Goal: Transaction & Acquisition: Book appointment/travel/reservation

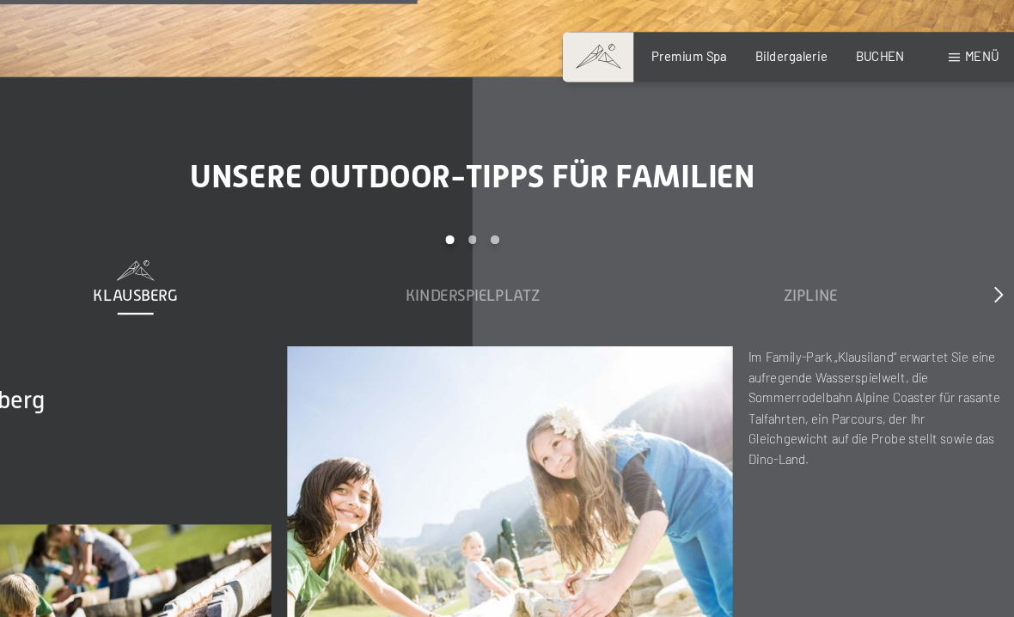
scroll to position [4449, 0]
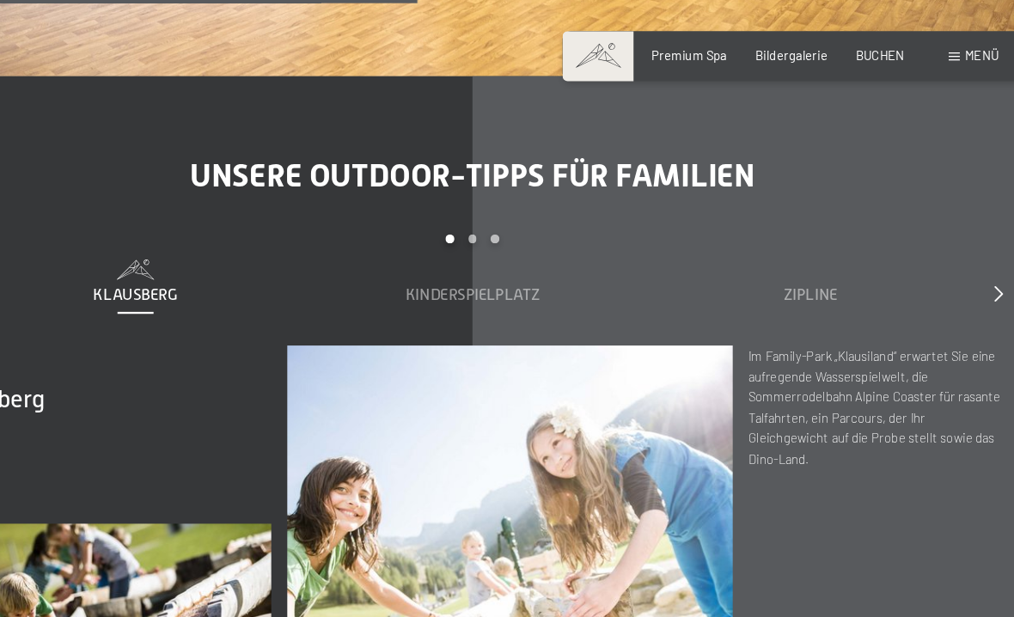
click at [955, 263] on div at bounding box center [959, 253] width 8 height 19
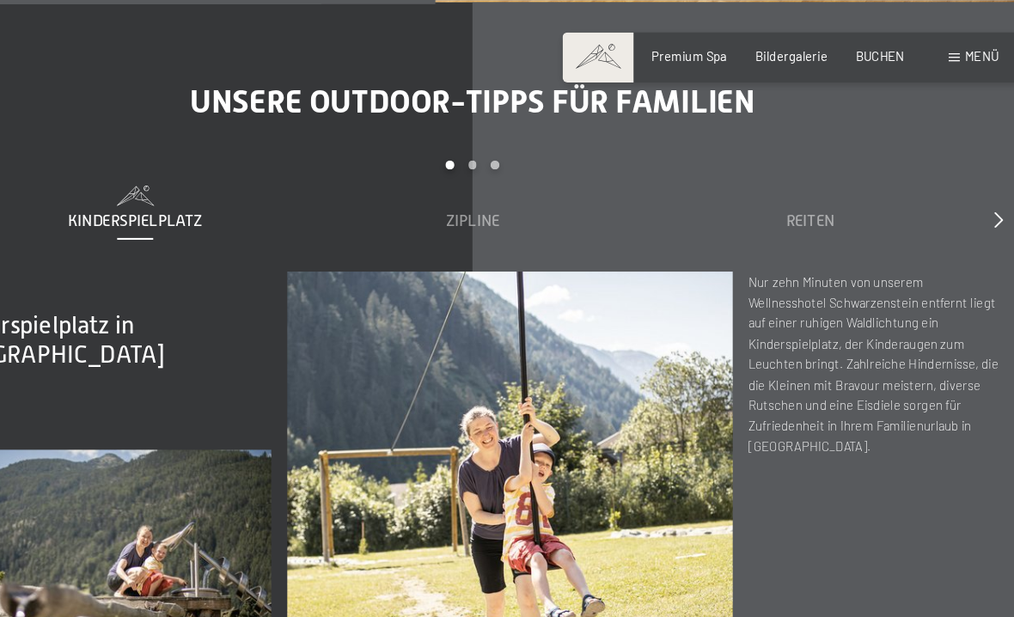
scroll to position [4471, 0]
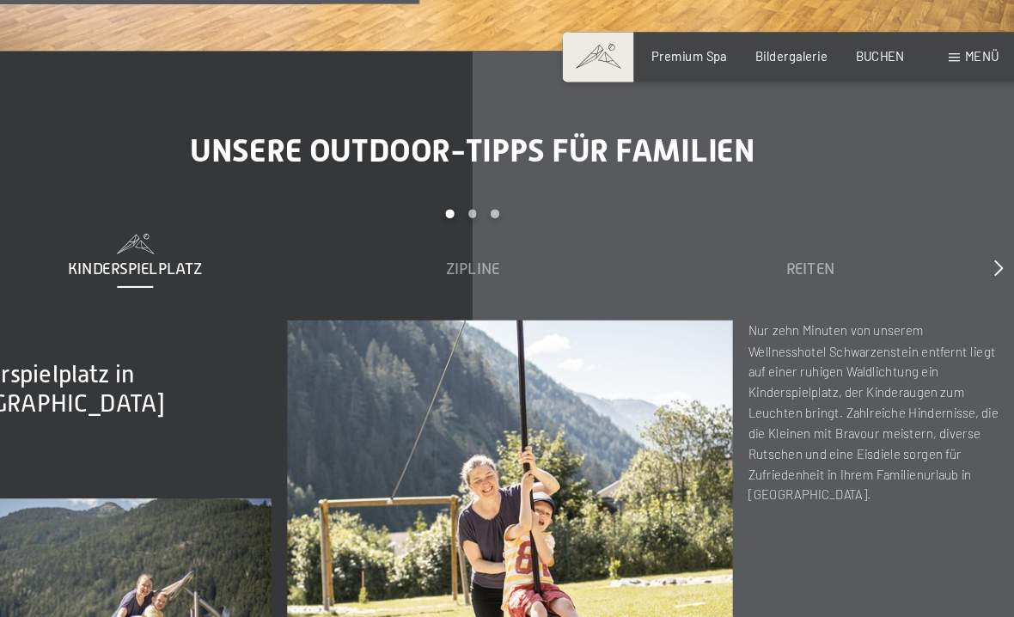
click at [955, 241] on div at bounding box center [959, 231] width 8 height 19
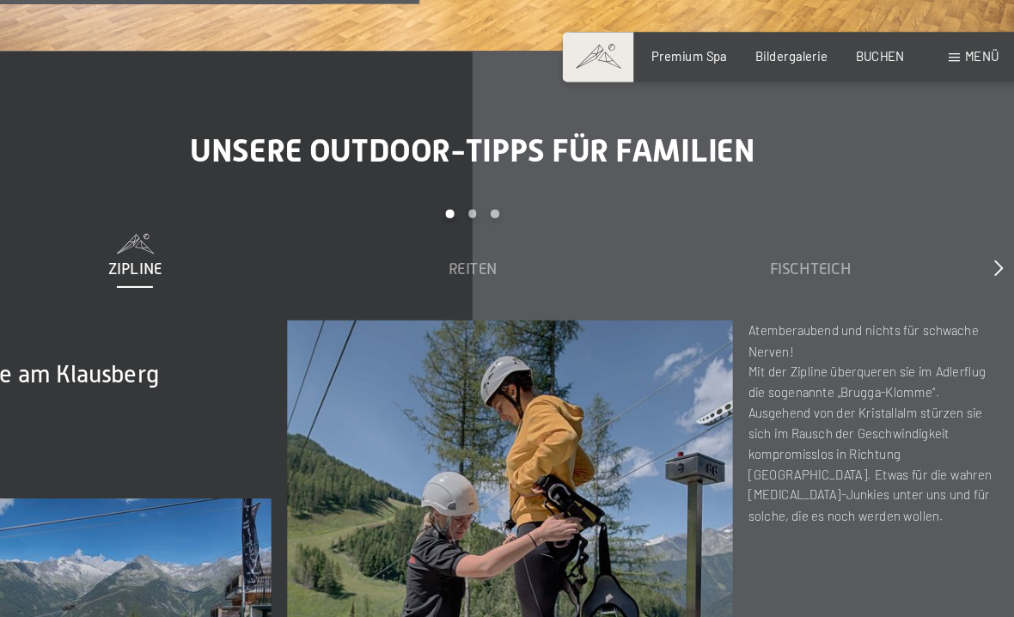
click at [828, 241] on div "Fischteich" at bounding box center [797, 231] width 276 height 19
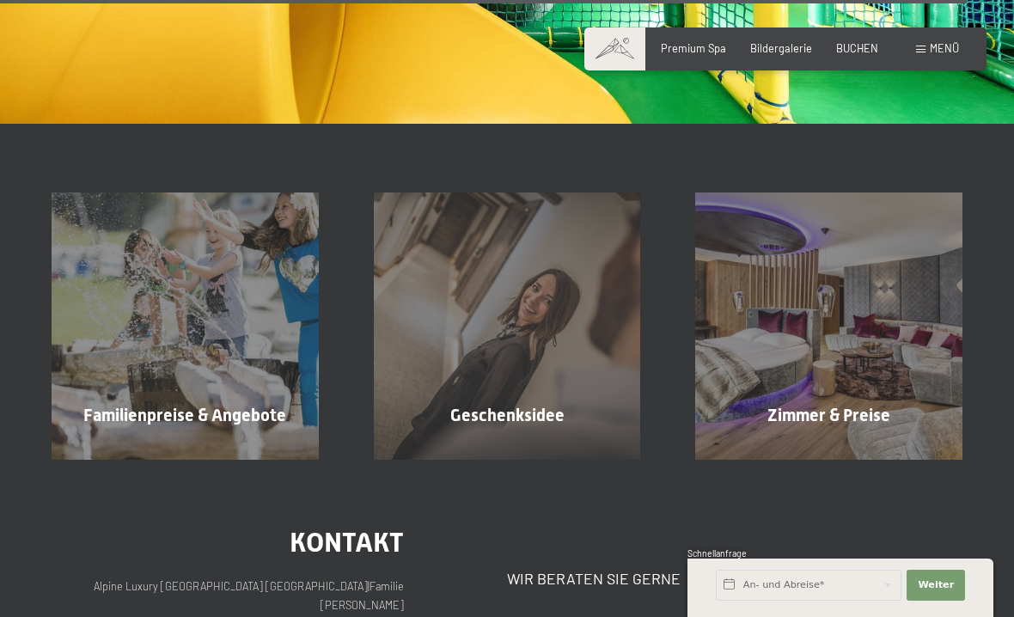
scroll to position [9306, 0]
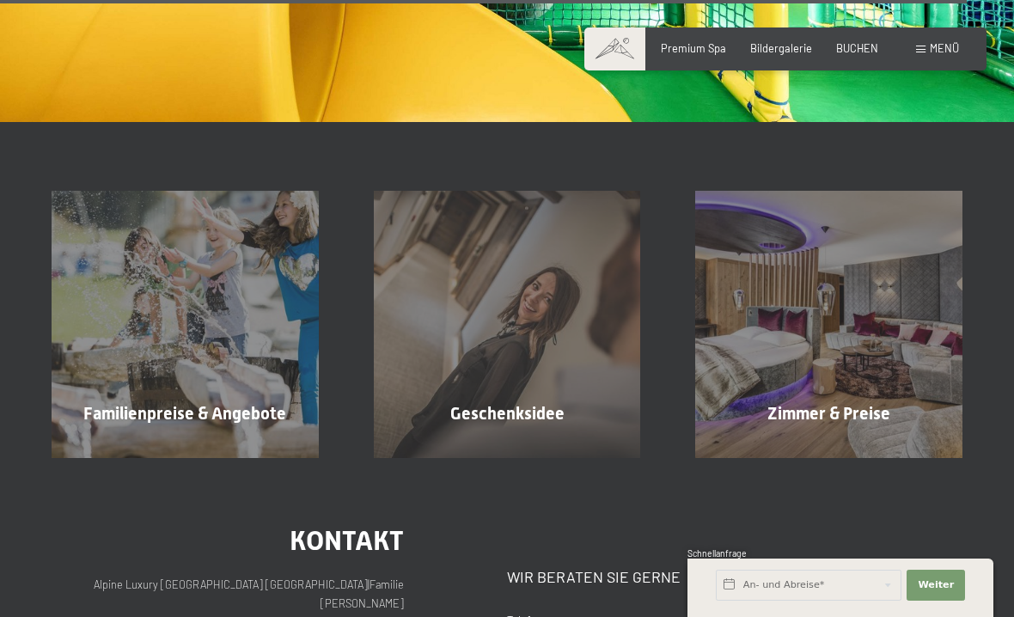
click at [939, 435] on div "Zimmer & Preise Mehr erfahren" at bounding box center [829, 324] width 322 height 267
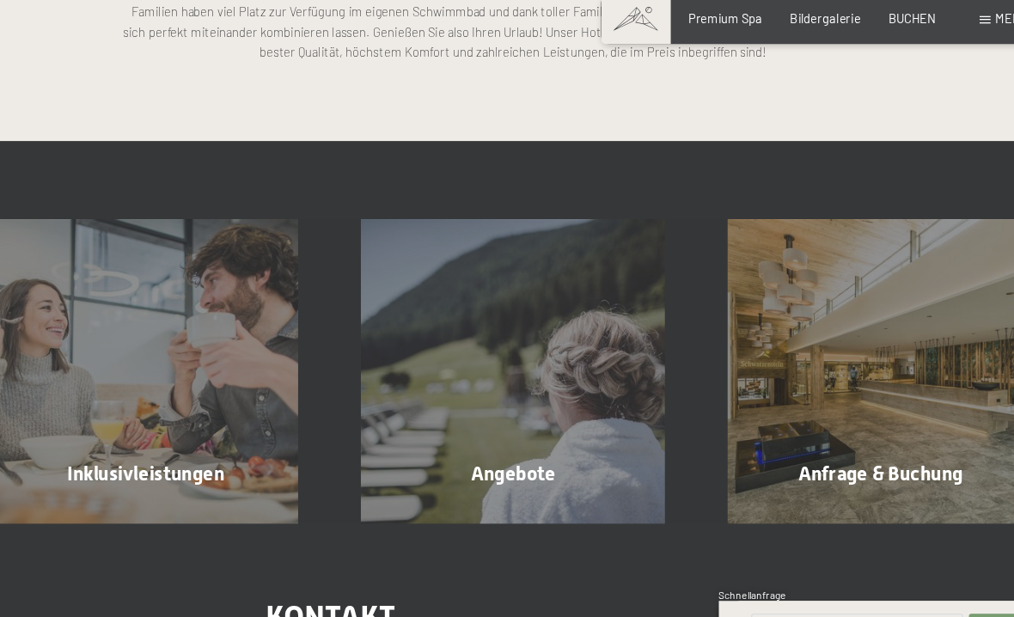
scroll to position [3734, 0]
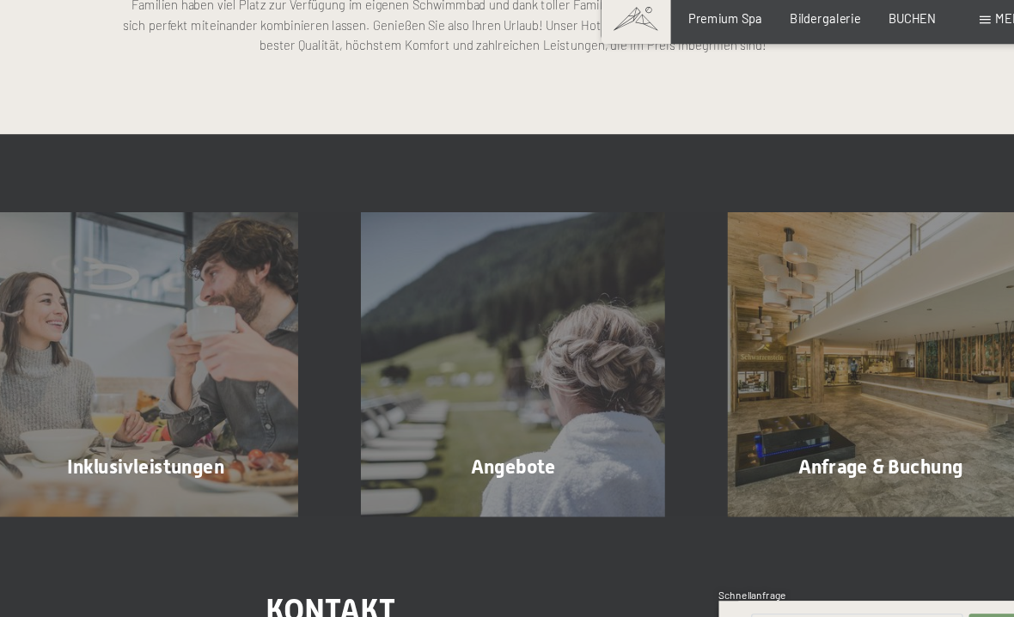
click at [146, 470] on span "Mehr erfahren" at bounding box center [188, 477] width 85 height 15
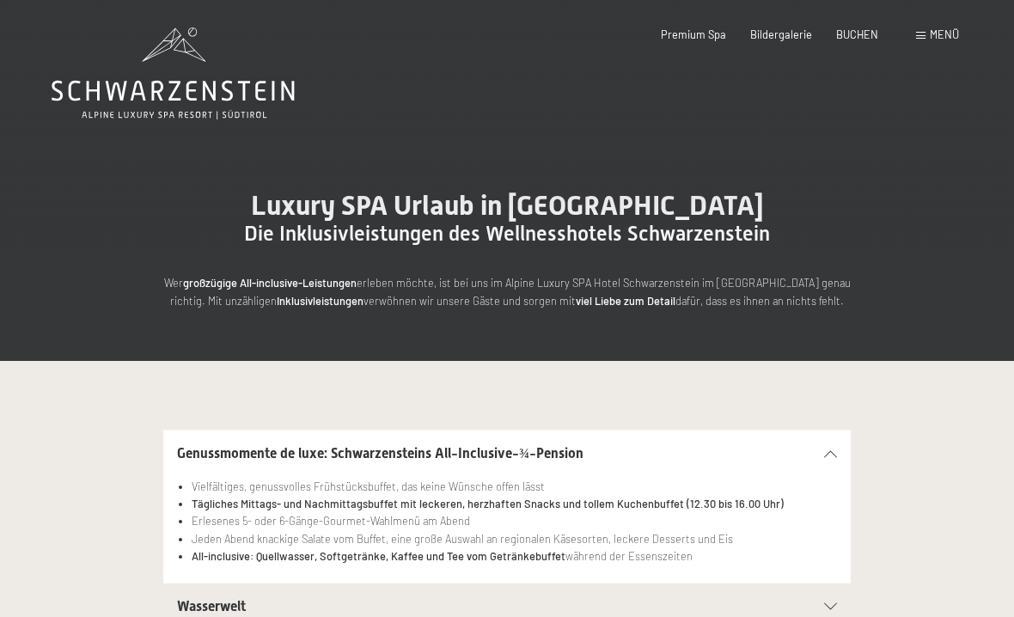
click at [867, 39] on span "BUCHEN" at bounding box center [857, 34] width 42 height 14
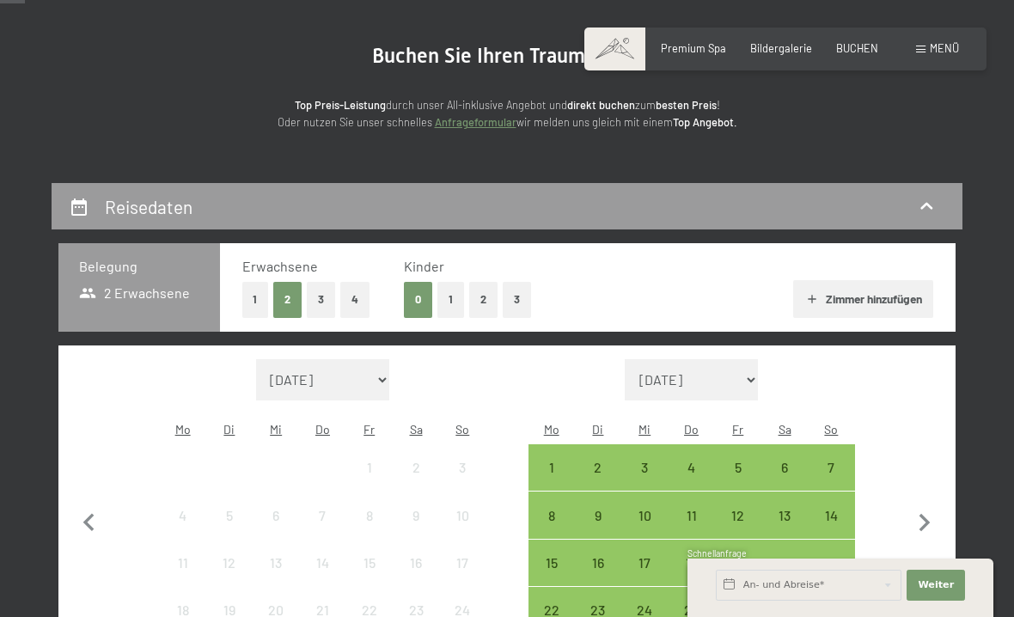
scroll to position [148, 0]
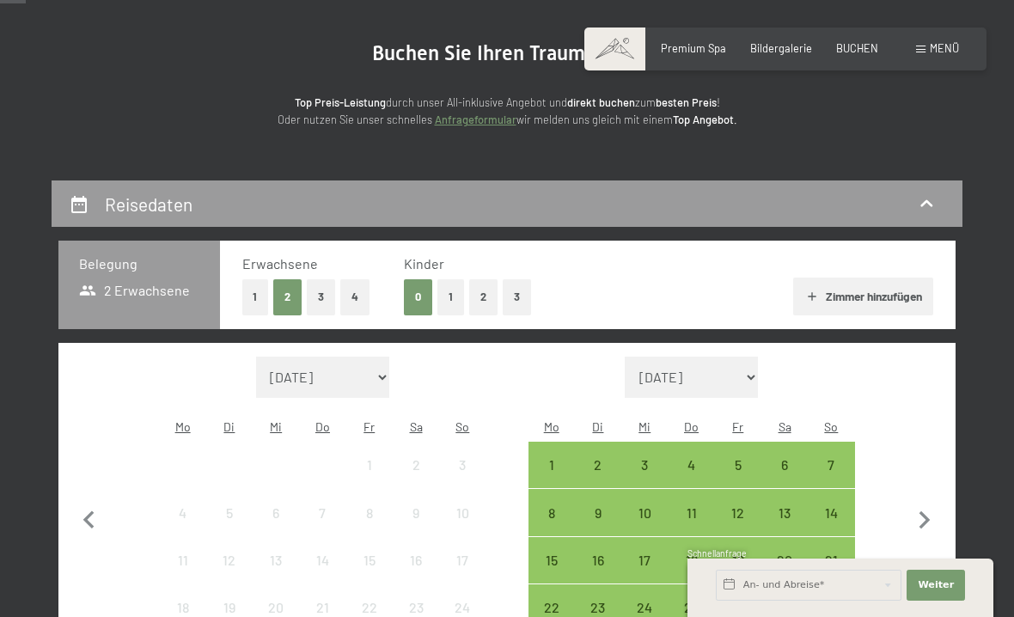
click at [478, 293] on button "2" at bounding box center [483, 296] width 28 height 35
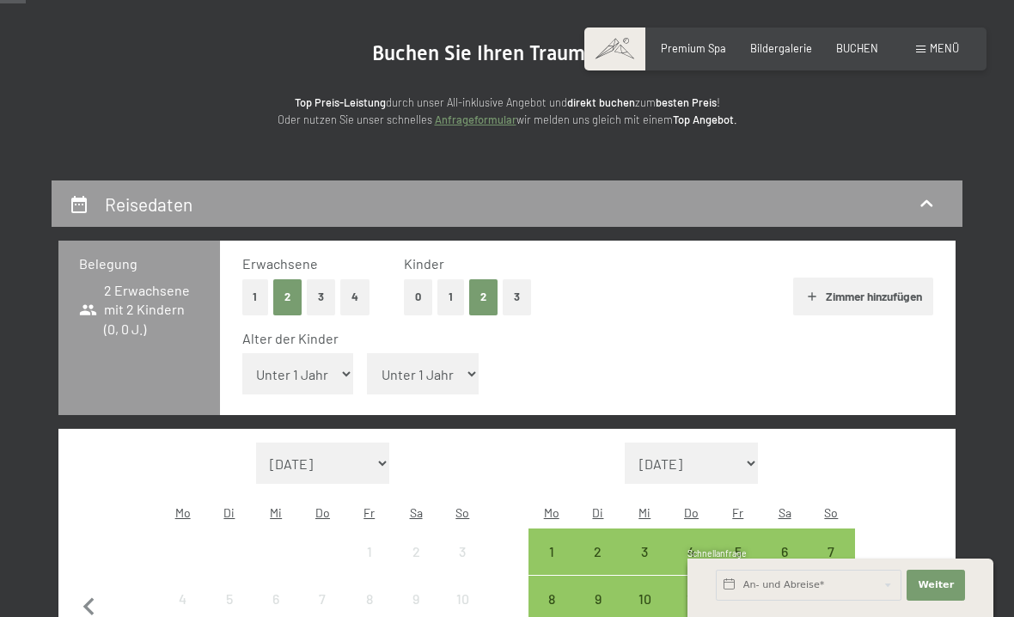
click at [307, 353] on select "Unter 1 Jahr 1 Jahr 2 Jahre 3 Jahre 4 Jahre 5 Jahre 6 Jahre 7 Jahre 8 Jahre 9 J…" at bounding box center [298, 373] width 112 height 41
select select "5"
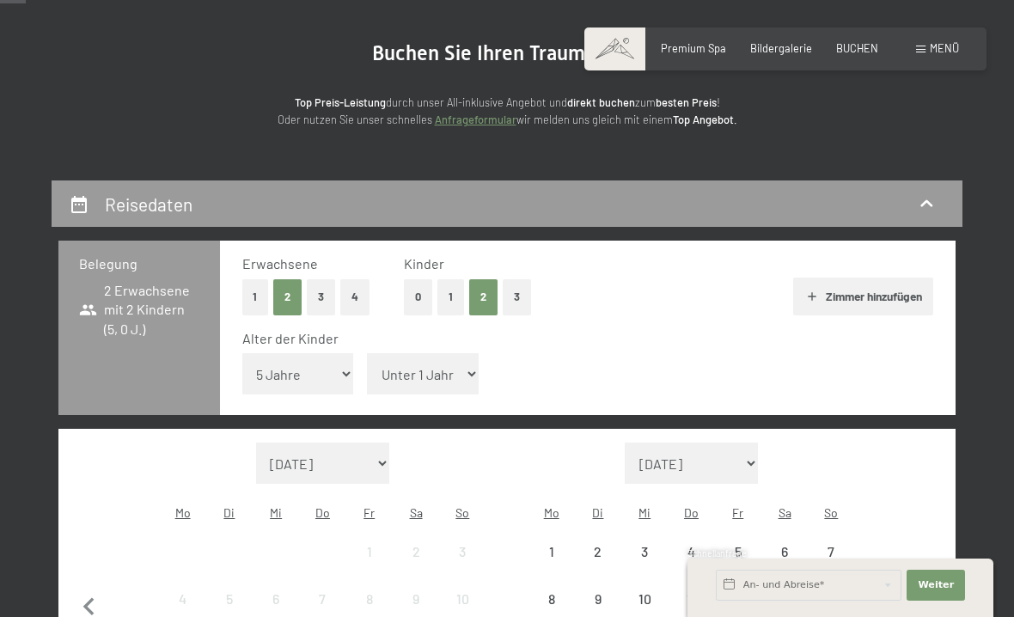
click at [435, 364] on select "Unter 1 Jahr 1 Jahr 2 Jahre 3 Jahre 4 Jahre 5 Jahre 6 Jahre 7 Jahre 8 Jahre 9 J…" at bounding box center [423, 373] width 112 height 41
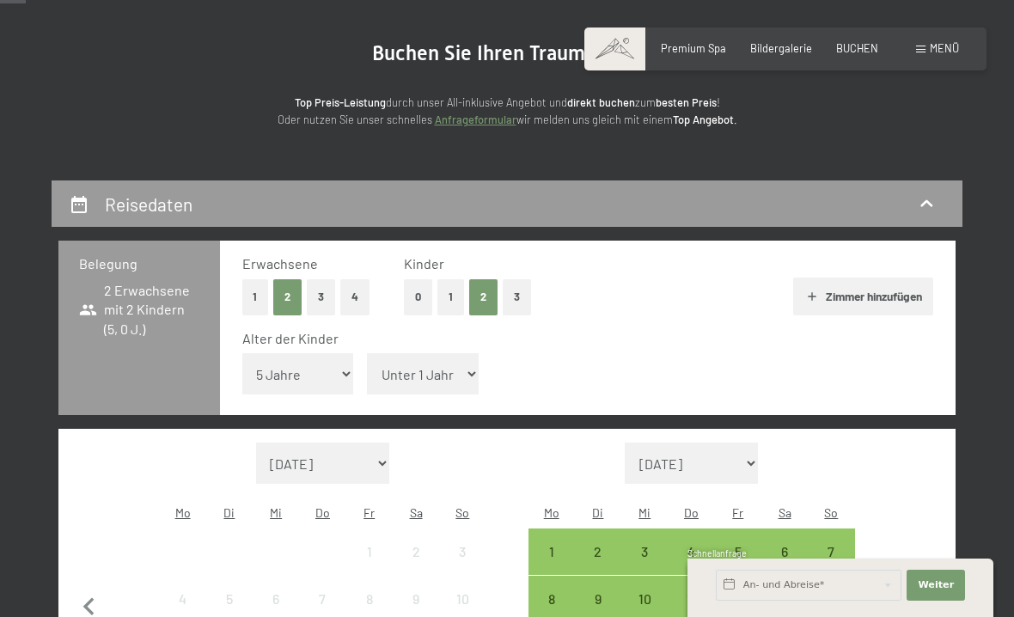
select select "8"
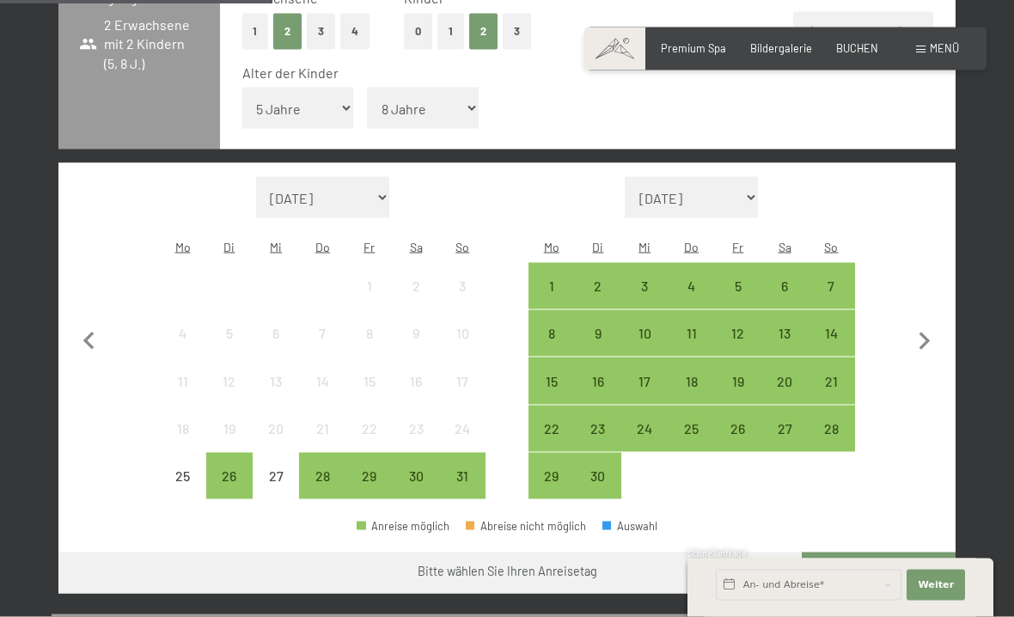
scroll to position [452, 0]
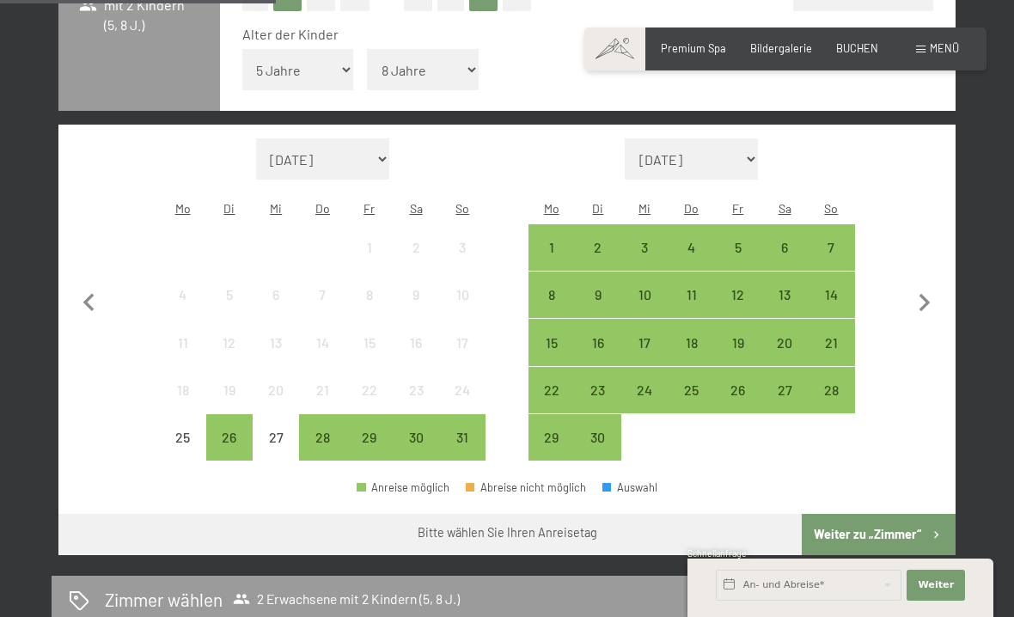
click at [926, 294] on icon "button" at bounding box center [924, 303] width 11 height 18
select select "2025-09-01"
select select "2025-10-01"
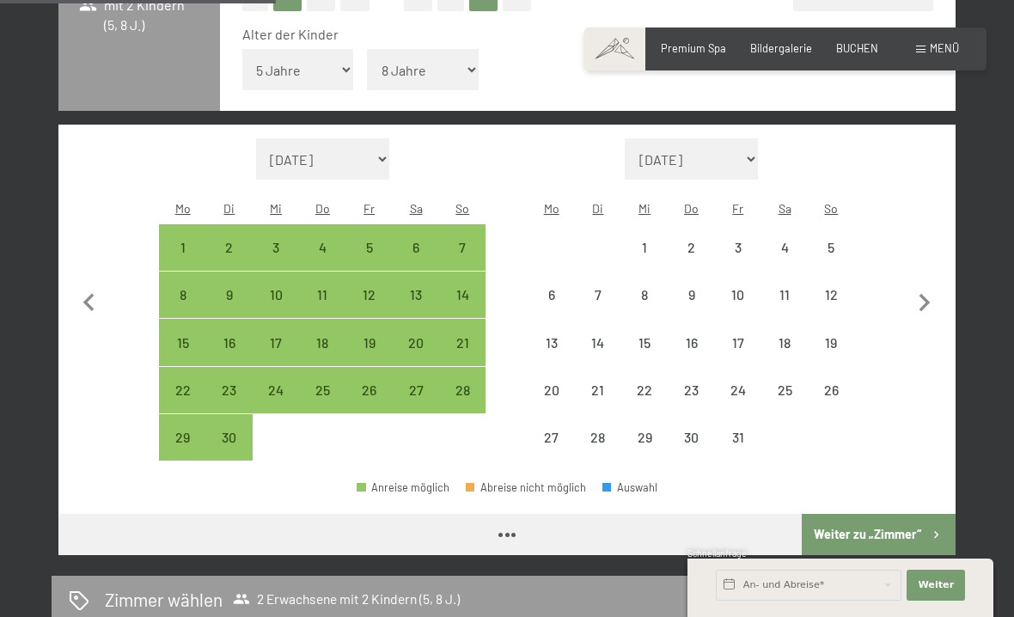
click at [925, 294] on icon "button" at bounding box center [924, 303] width 11 height 18
select select "2025-10-01"
select select "2025-11-01"
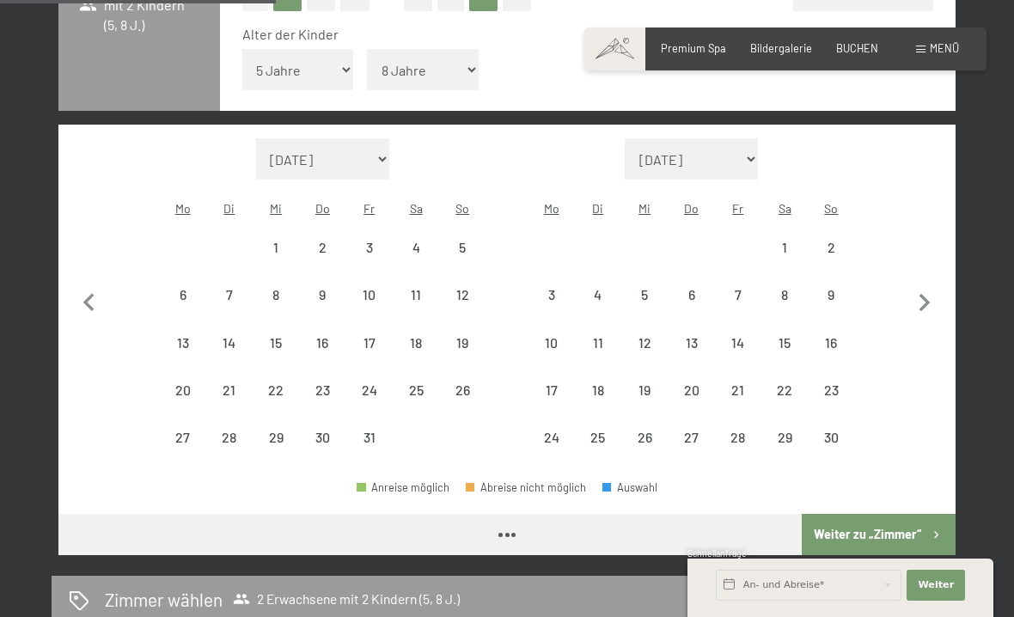
click at [929, 285] on icon "button" at bounding box center [925, 303] width 36 height 36
click at [933, 285] on icon "button" at bounding box center [925, 303] width 36 height 36
select select "2026-01-01"
select select "2026-02-01"
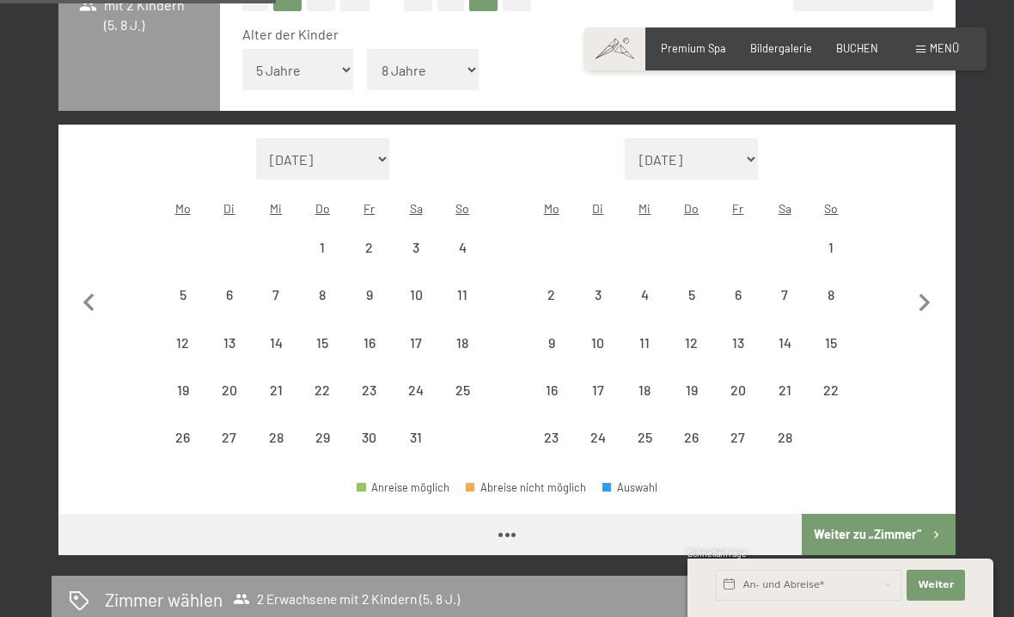
click at [933, 285] on icon "button" at bounding box center [925, 303] width 36 height 36
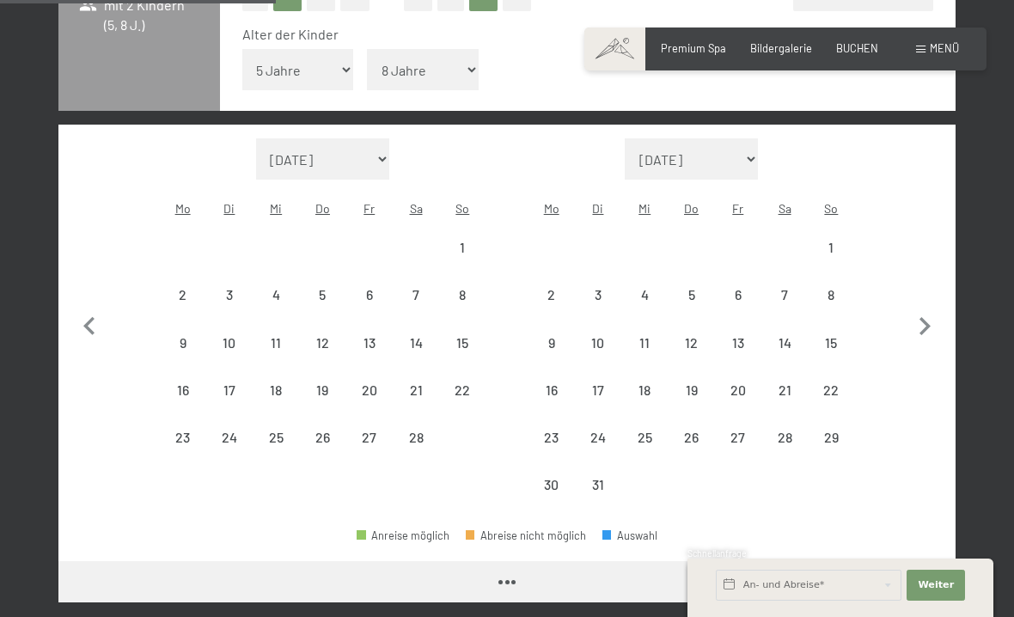
click at [932, 270] on button "button" at bounding box center [925, 323] width 36 height 370
select select "2026-03-01"
select select "2026-04-01"
select select "2026-03-01"
select select "2026-04-01"
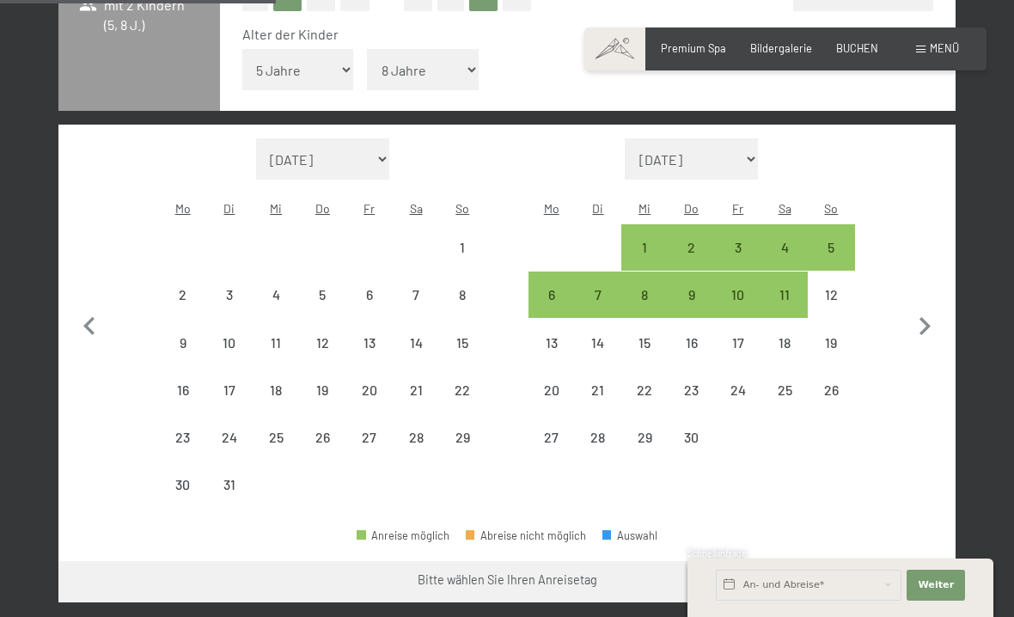
click at [932, 308] on icon "button" at bounding box center [925, 326] width 36 height 36
select select "2026-04-01"
select select "2026-05-01"
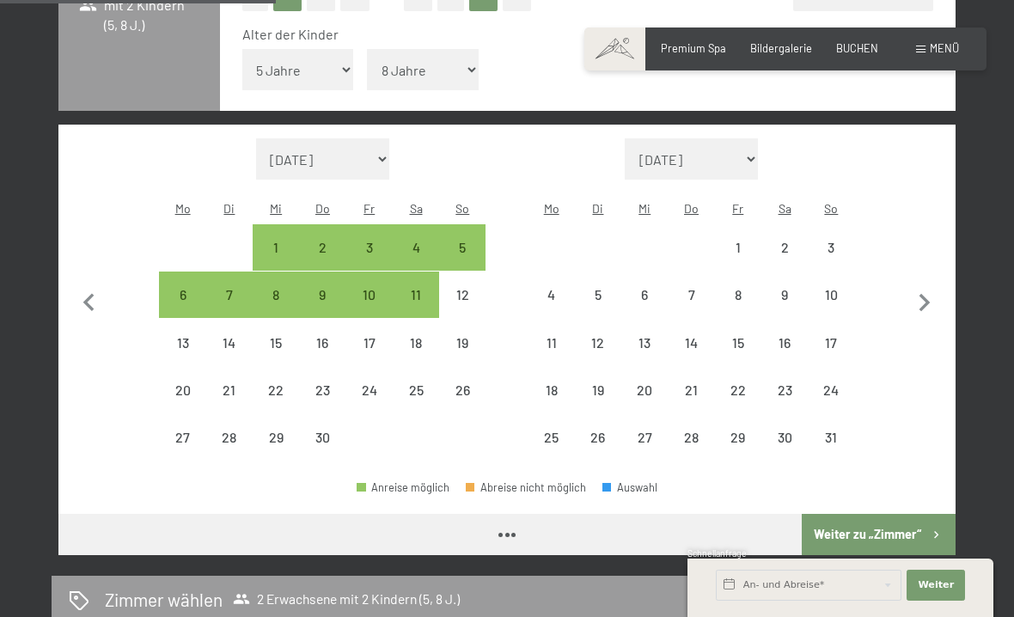
click at [937, 290] on icon "button" at bounding box center [925, 303] width 36 height 36
select select "2026-05-01"
select select "2026-06-01"
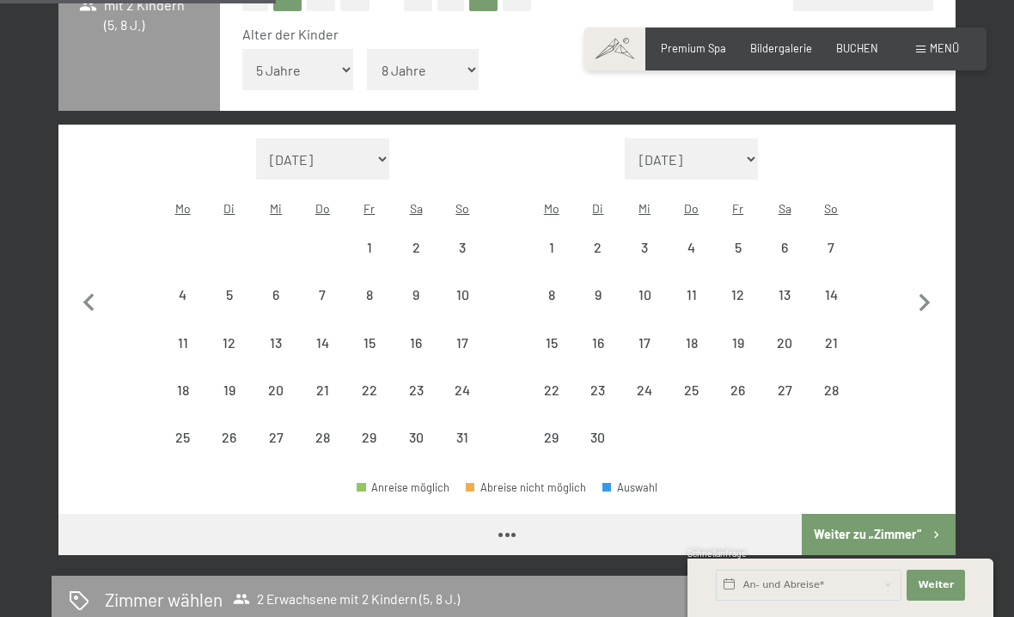
select select "2026-05-01"
select select "2026-06-01"
select select "2026-05-01"
select select "2026-06-01"
click at [933, 285] on icon "button" at bounding box center [925, 303] width 36 height 36
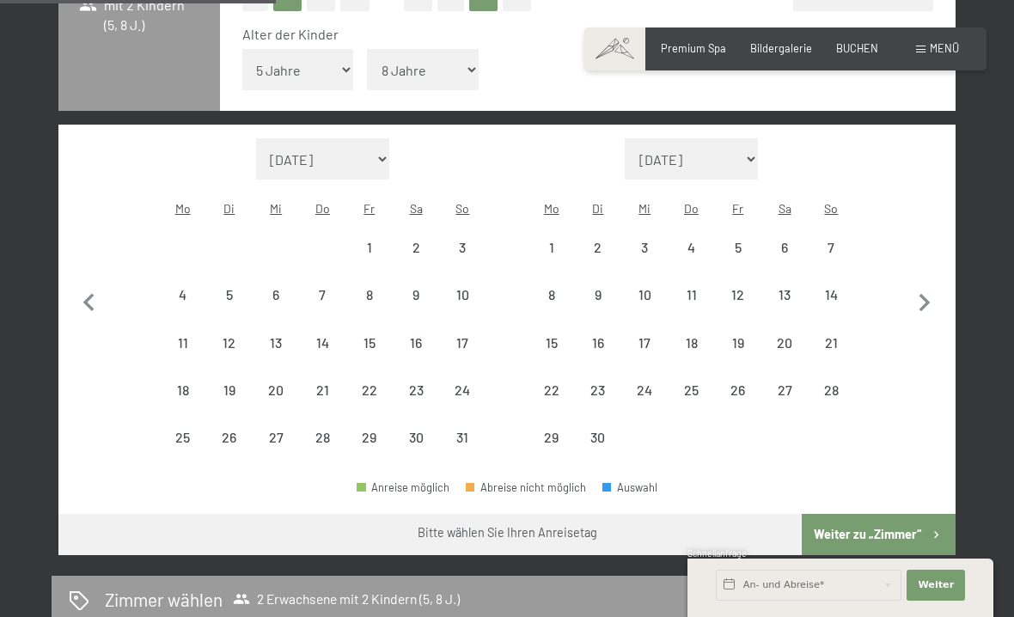
select select "2026-06-01"
select select "2026-07-01"
select select "2026-06-01"
select select "2026-07-01"
click at [778, 288] on div "11" at bounding box center [784, 309] width 43 height 43
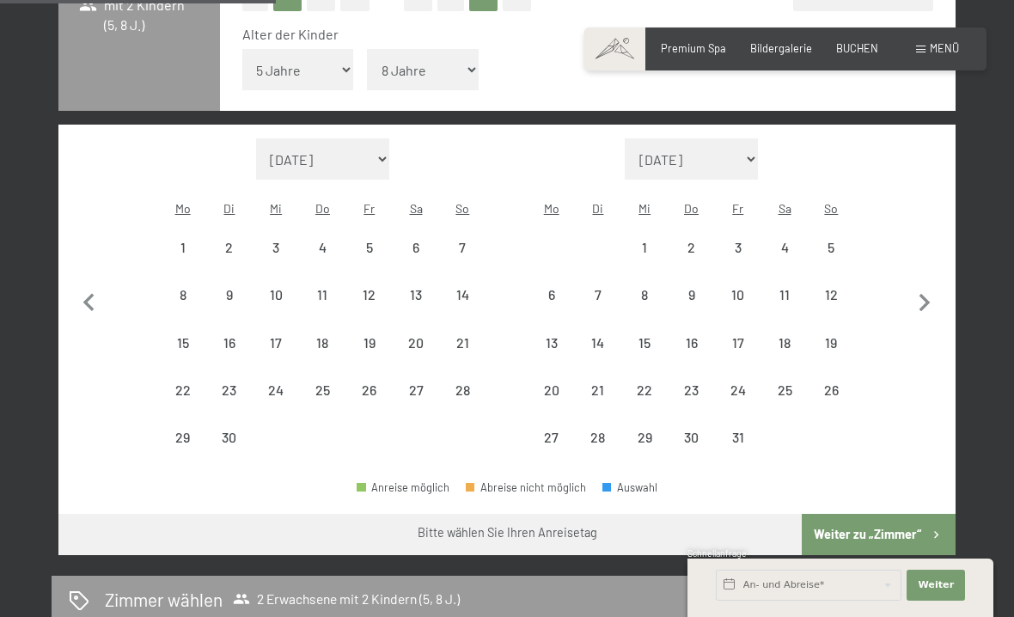
select select "2026-06-01"
select select "2026-07-01"
click at [786, 336] on div "18" at bounding box center [784, 357] width 43 height 43
select select "2026-06-01"
select select "2026-07-01"
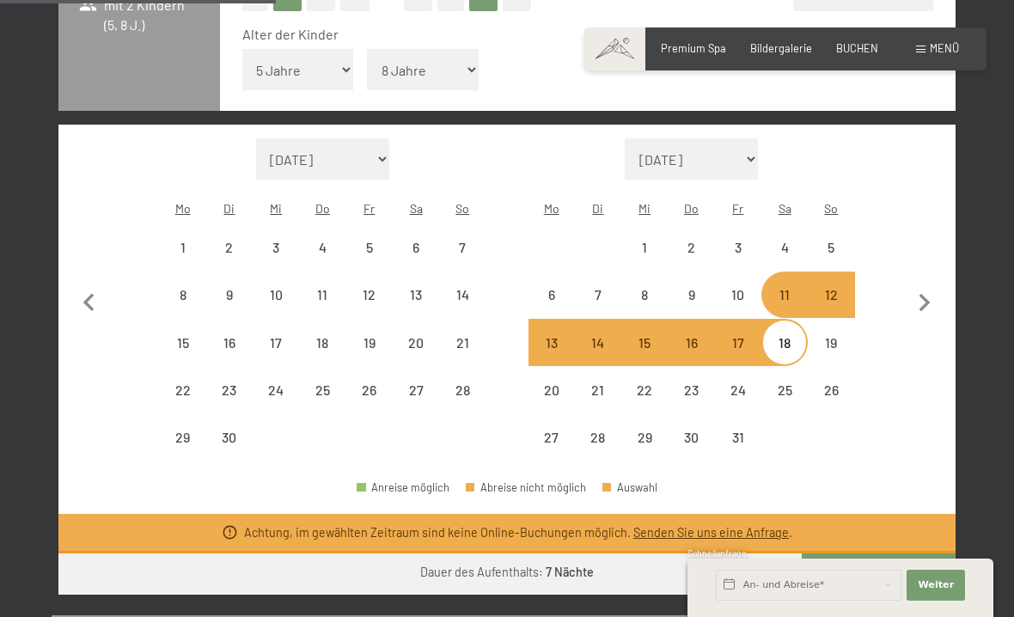
click at [90, 293] on icon "button" at bounding box center [88, 302] width 11 height 18
select select "2026-05-01"
select select "2026-06-01"
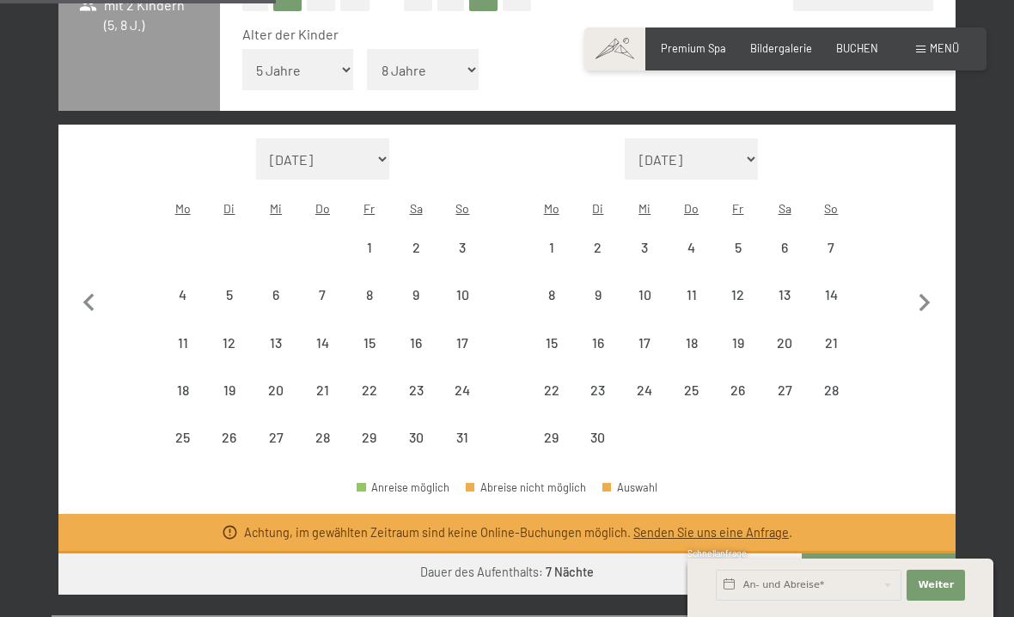
click at [82, 285] on icon "button" at bounding box center [89, 303] width 36 height 36
select select "2026-04-01"
select select "2026-05-01"
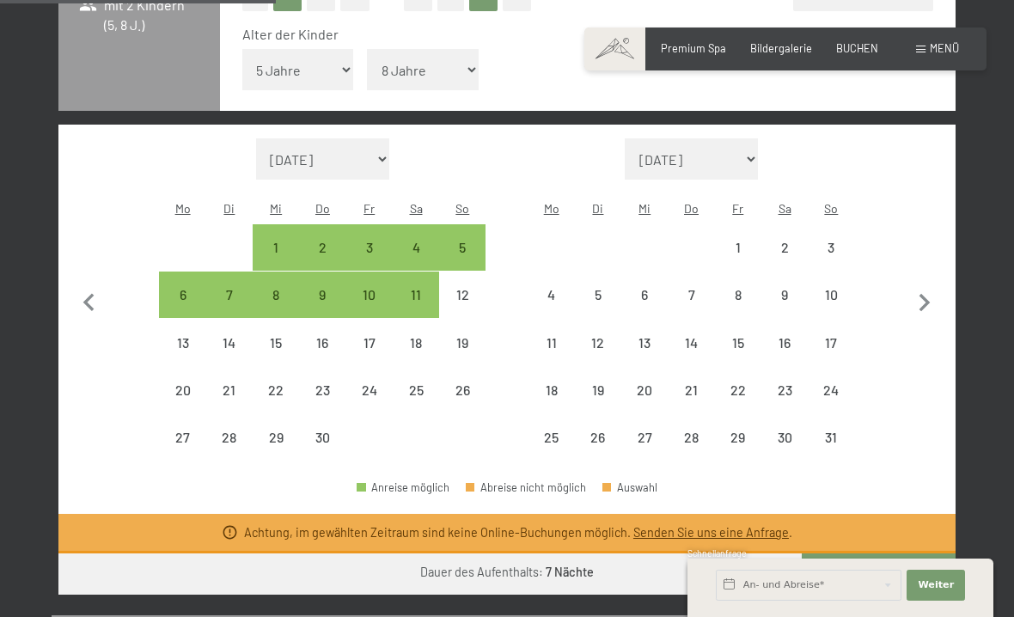
click at [82, 285] on icon "button" at bounding box center [89, 303] width 36 height 36
select select "2026-03-01"
select select "2026-04-01"
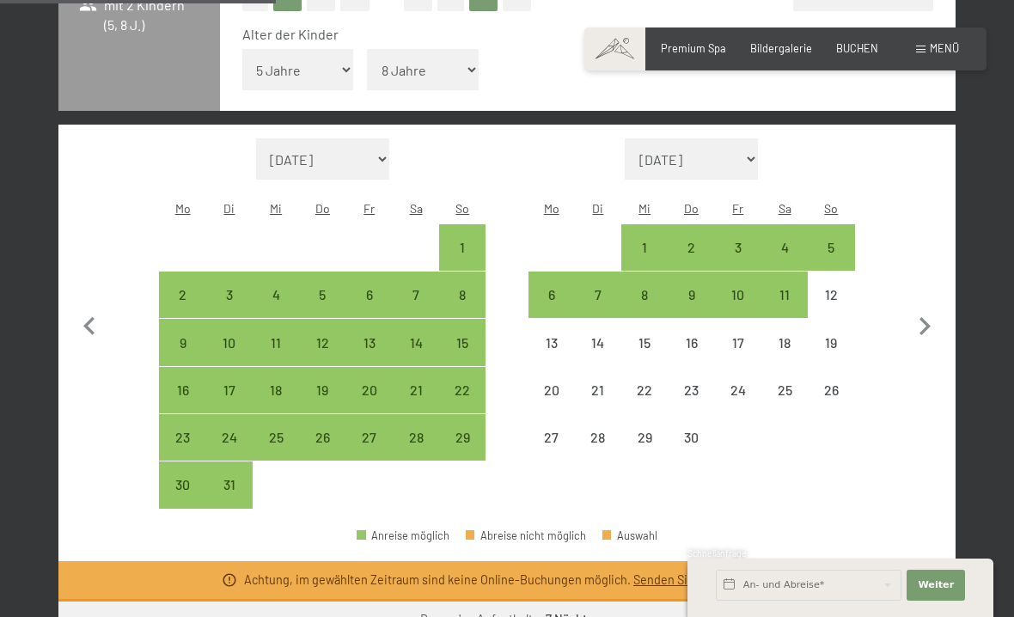
click at [421, 336] on div "14" at bounding box center [415, 357] width 43 height 43
select select "2026-03-01"
select select "2026-04-01"
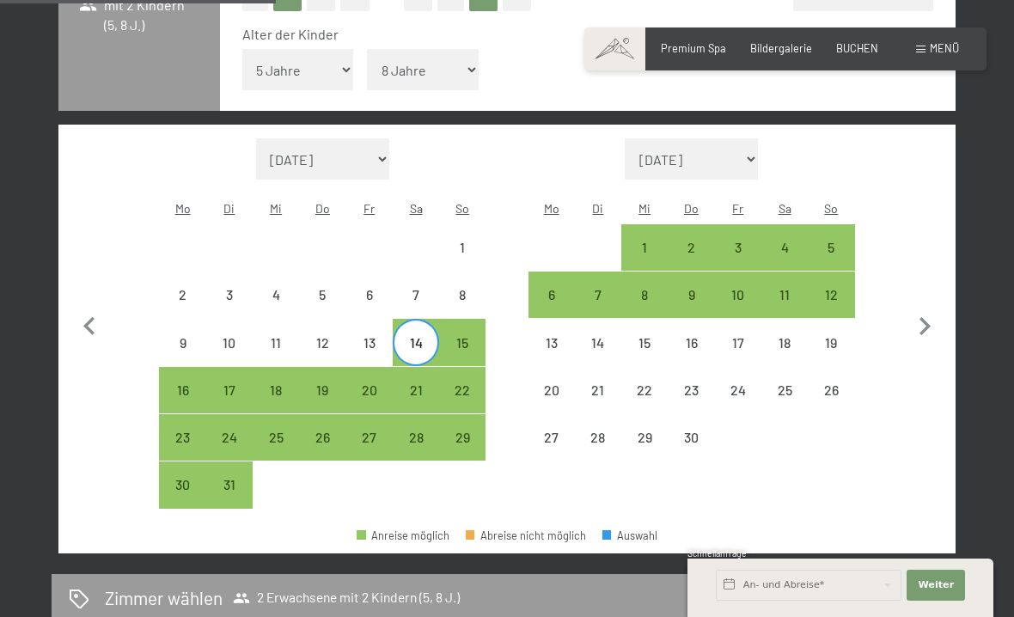
click at [425, 383] on div "21" at bounding box center [415, 404] width 43 height 43
select select "2026-03-01"
select select "2026-04-01"
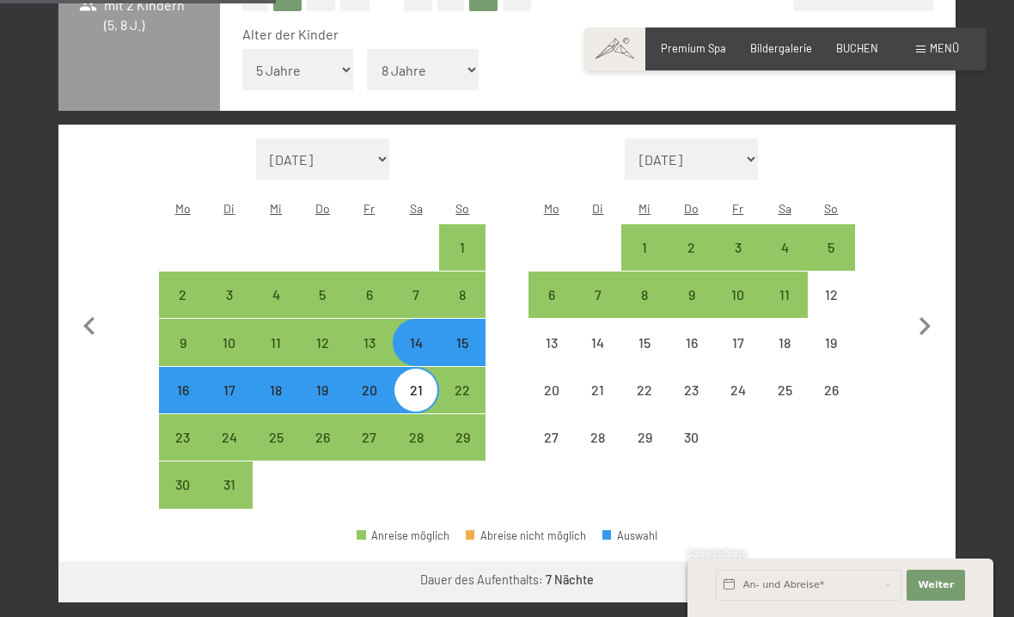
click at [889, 561] on button "Weiter zu „Zimmer“" at bounding box center [879, 581] width 154 height 41
select select "2026-03-01"
select select "2026-04-01"
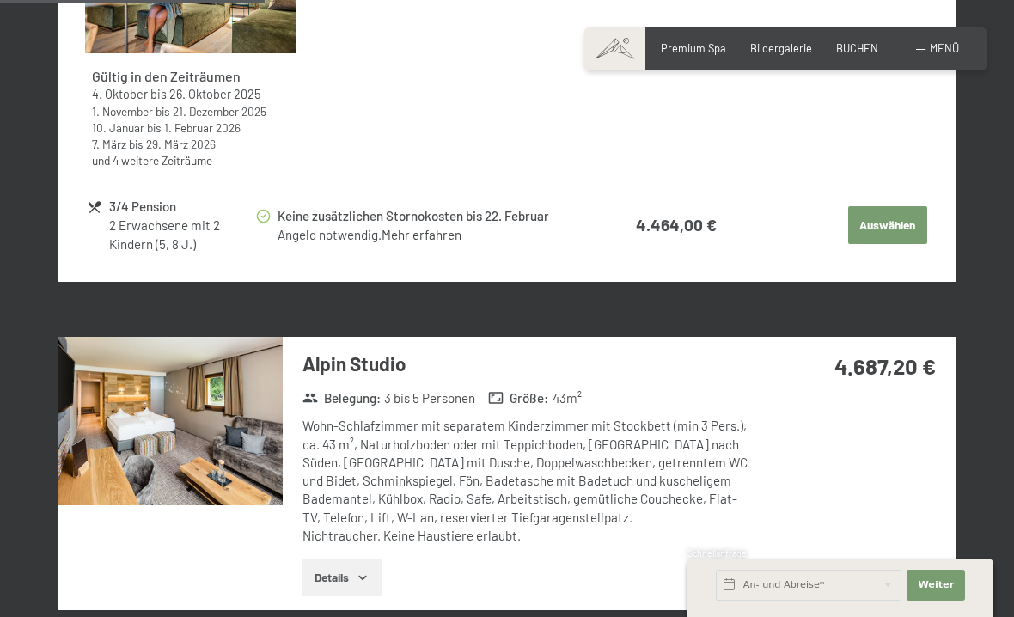
scroll to position [1723, 0]
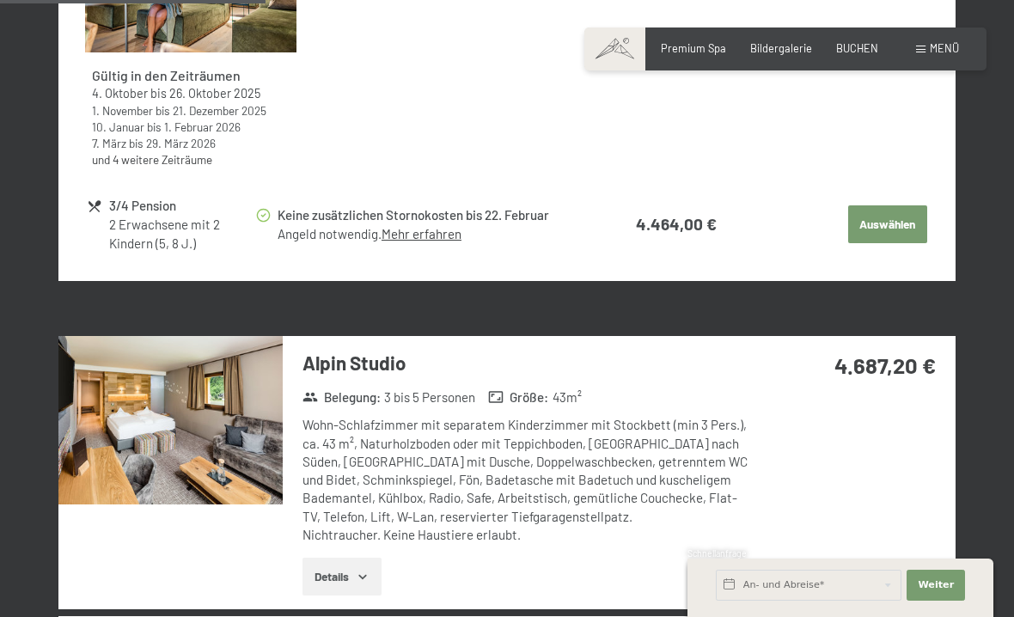
click at [336, 571] on button "Details" at bounding box center [341, 577] width 78 height 38
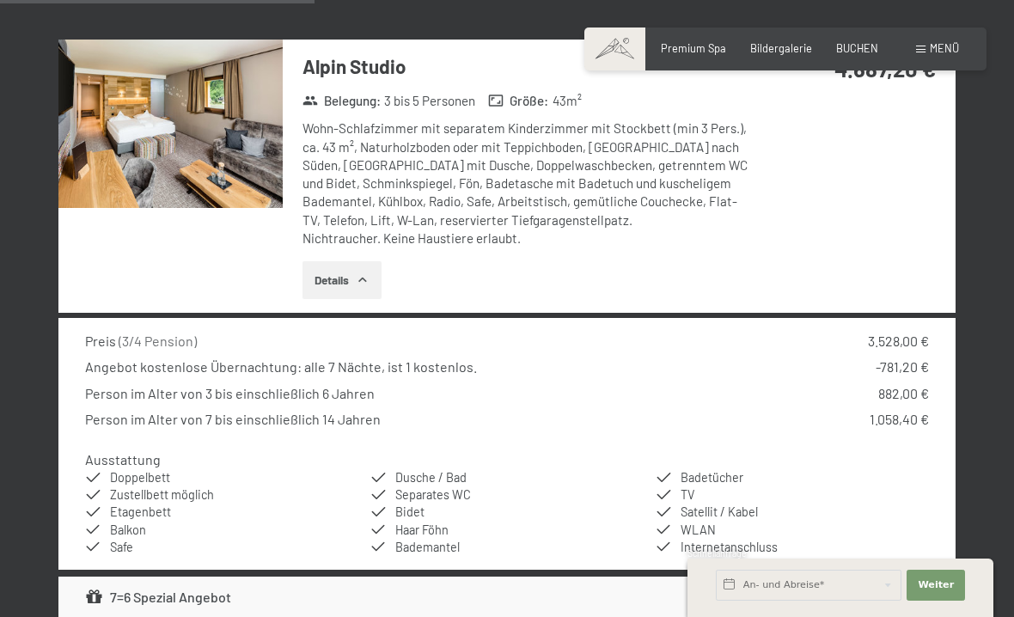
scroll to position [1834, 0]
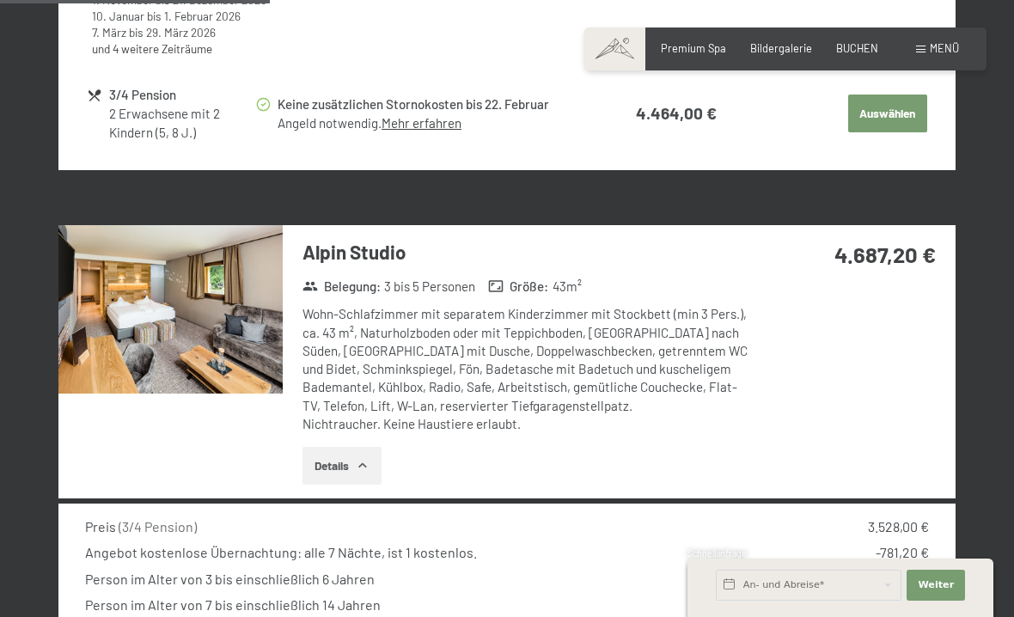
click at [131, 333] on img at bounding box center [170, 309] width 224 height 168
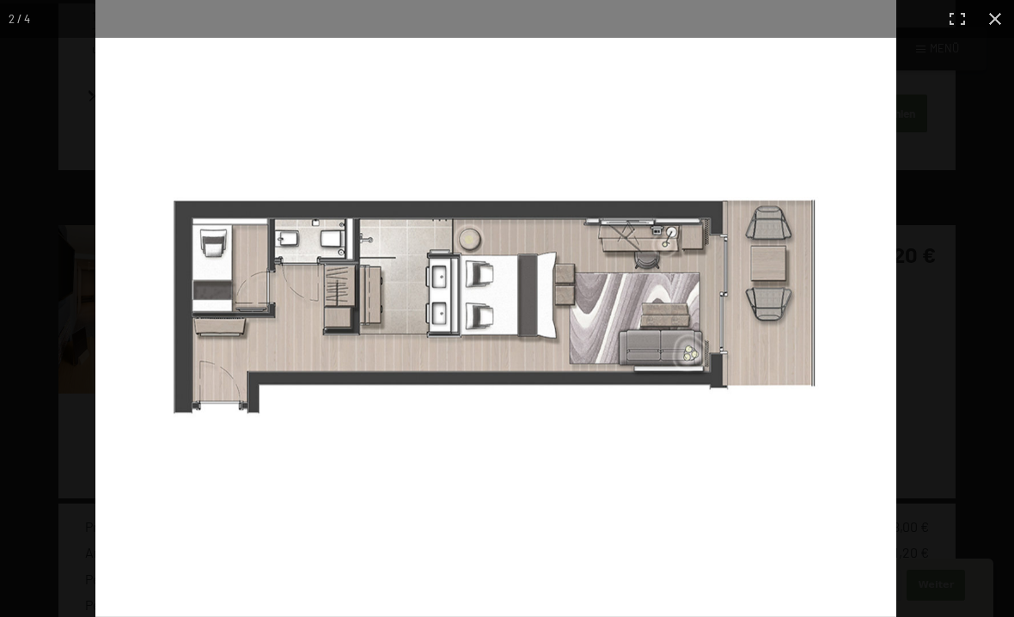
click at [900, 443] on div at bounding box center [602, 308] width 1014 height 617
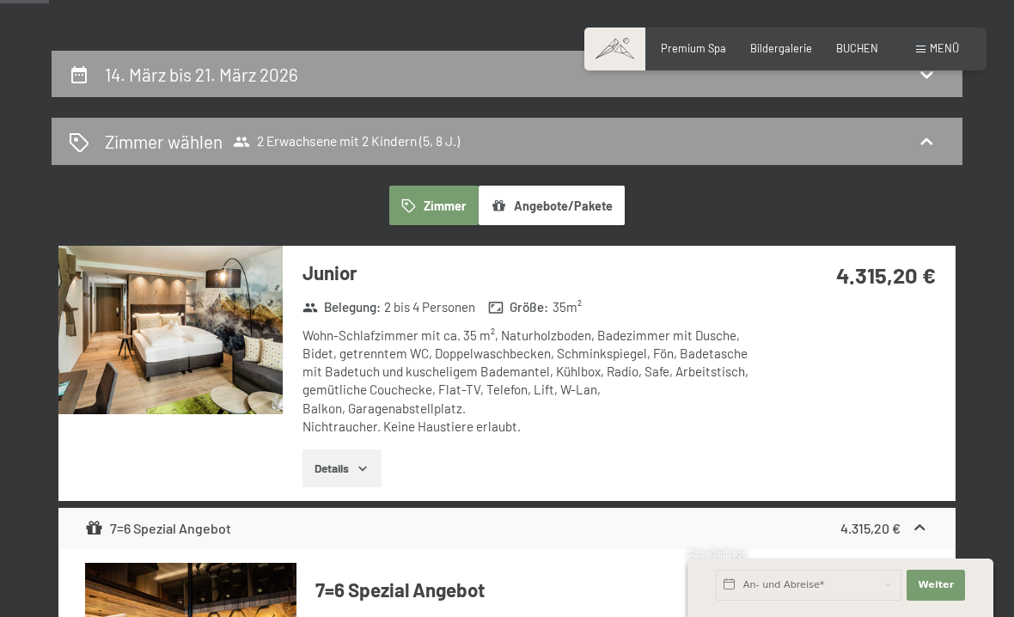
scroll to position [0, 0]
